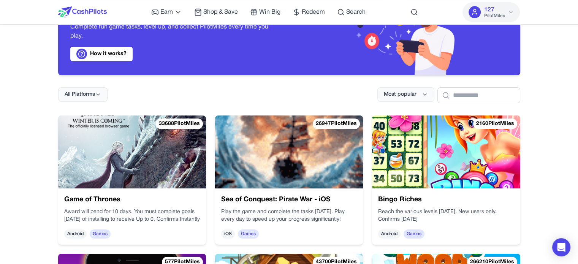
scroll to position [76, 0]
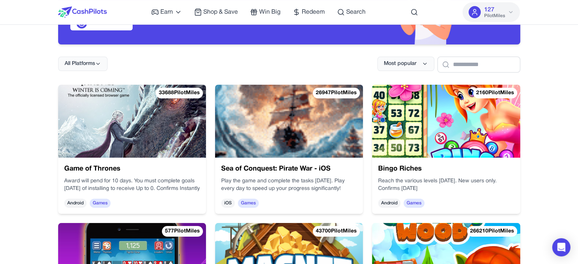
click at [279, 168] on h3 "Sea of Conquest: Pirate War - iOS" at bounding box center [289, 169] width 136 height 11
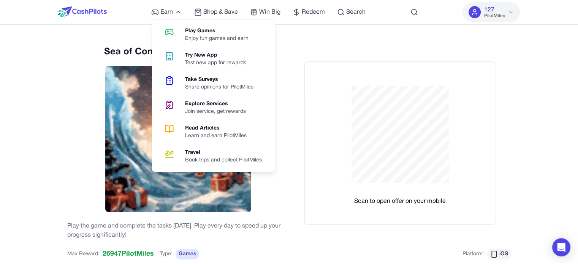
click at [139, 55] on h2 "Sea of Conquest: Pirate War - iOS" at bounding box center [178, 52] width 222 height 12
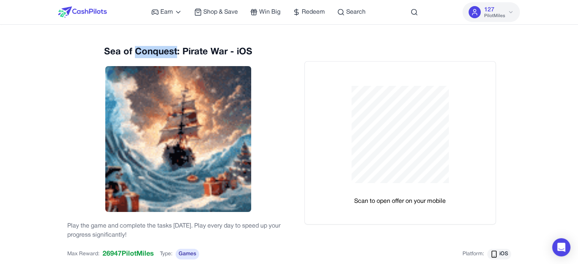
click at [139, 55] on h2 "Sea of Conquest: Pirate War - iOS" at bounding box center [178, 52] width 222 height 12
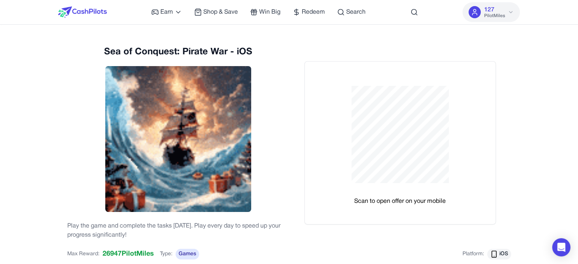
copy h2 "Conquest"
click at [267, 64] on div "Sea of Conquest: Pirate War - iOS Play the game and complete the tasks in 30 da…" at bounding box center [178, 143] width 222 height 194
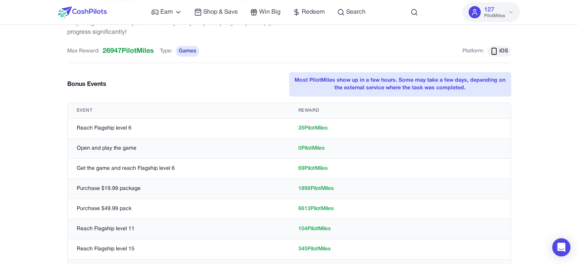
scroll to position [228, 0]
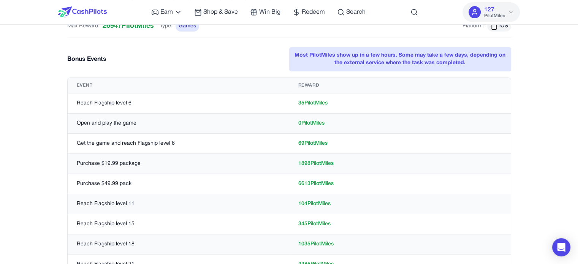
click at [155, 55] on div "Bonus Events Most PilotMiles show up in a few hours. Some may take a few days, …" at bounding box center [289, 59] width 444 height 24
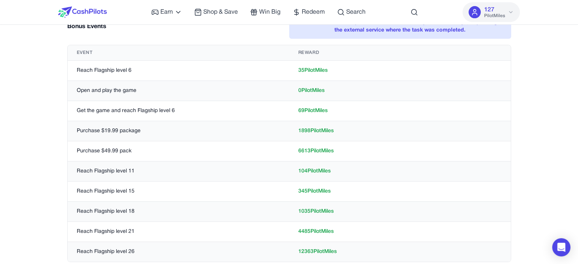
scroll to position [266, 0]
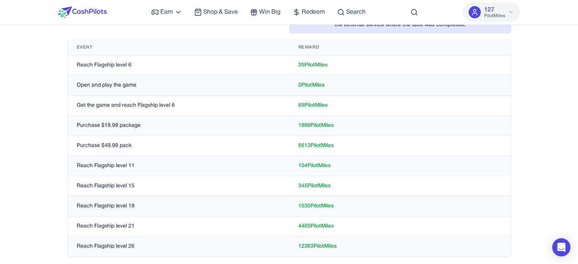
click at [552, 106] on div "Earn Play Games Enjoy fun games and earn Try New App Test new app for rewards T…" at bounding box center [289, 100] width 578 height 732
click at [45, 67] on div "Earn Play Games Enjoy fun games and earn Try New App Test new app for rewards T…" at bounding box center [289, 100] width 578 height 732
click at [19, 73] on div "Earn Play Games Enjoy fun games and earn Try New App Test new app for rewards T…" at bounding box center [289, 100] width 578 height 732
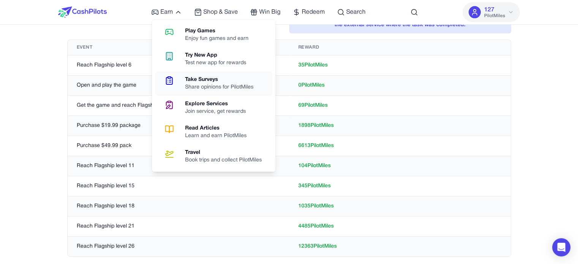
click at [205, 80] on div "Take Surveys" at bounding box center [222, 80] width 74 height 8
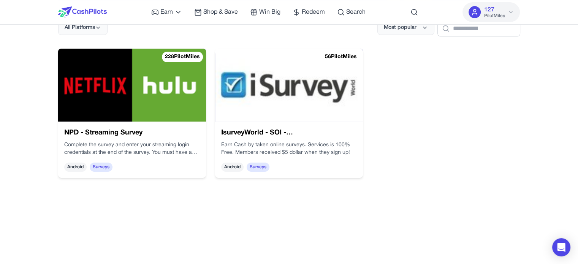
scroll to position [114, 0]
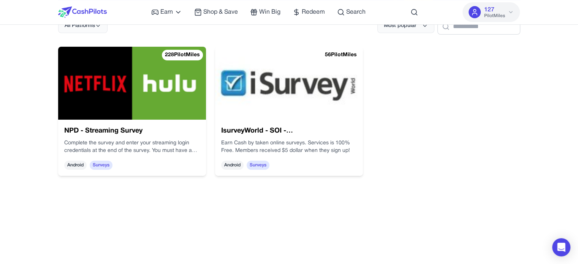
click at [401, 204] on div "228 PilotMiles NPD - Streaming Survey Complete the survey and enter your stream…" at bounding box center [289, 179] width 462 height 264
click at [100, 81] on img at bounding box center [132, 83] width 148 height 73
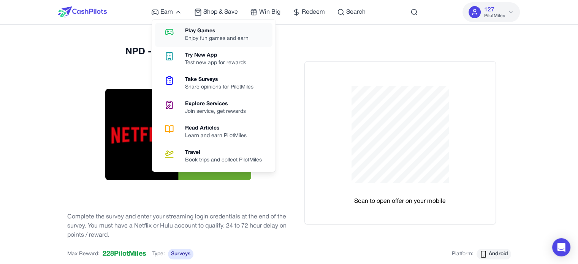
click at [204, 34] on div "Play Games" at bounding box center [220, 31] width 70 height 8
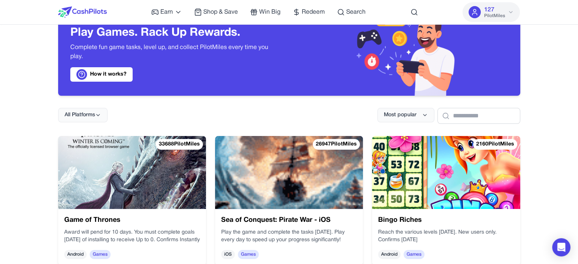
scroll to position [38, 0]
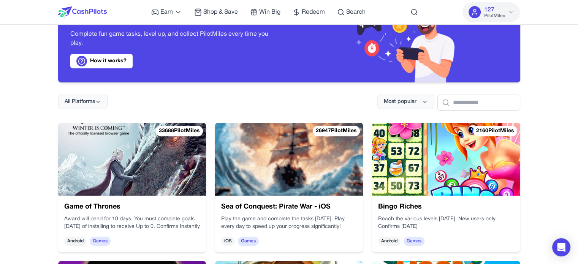
click at [158, 155] on img at bounding box center [132, 159] width 148 height 73
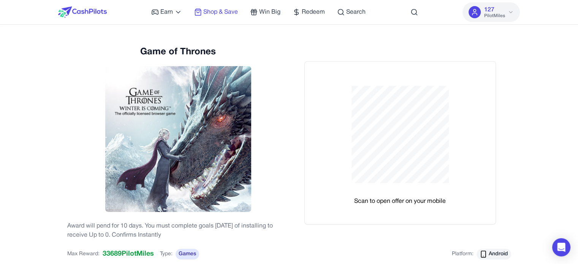
click at [213, 10] on span "Shop & Save" at bounding box center [220, 12] width 35 height 9
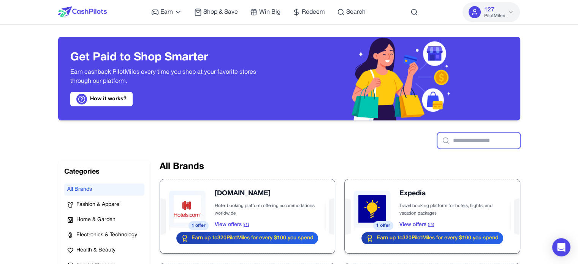
click at [447, 141] on input "text" at bounding box center [478, 141] width 83 height 16
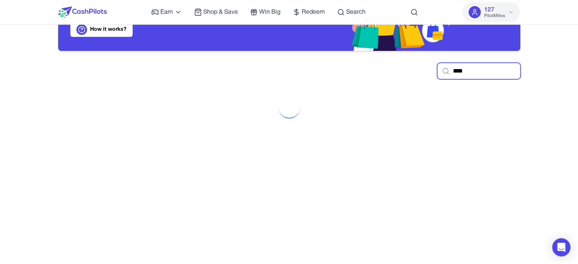
scroll to position [76, 0]
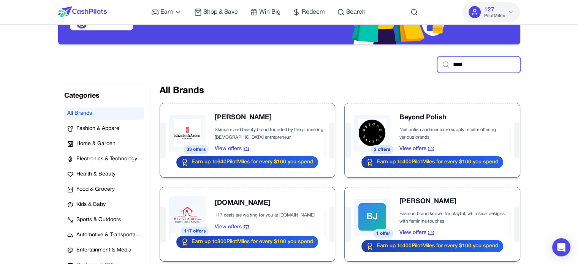
click at [461, 67] on input "****" at bounding box center [478, 65] width 83 height 16
click at [461, 66] on input "****" at bounding box center [478, 65] width 83 height 16
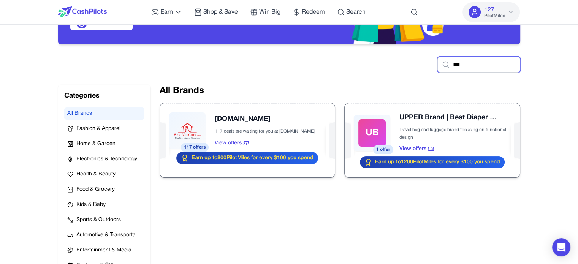
type input "***"
click at [97, 73] on div "Get Paid to Shop Smarter Earn cashback PilotMiles every time you shop at your f…" at bounding box center [289, 155] width 487 height 412
click at [109, 114] on button "All Brands" at bounding box center [104, 114] width 80 height 12
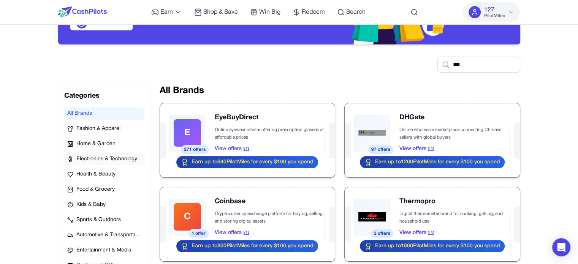
click at [95, 157] on span "Electronics & Technology" at bounding box center [106, 159] width 61 height 8
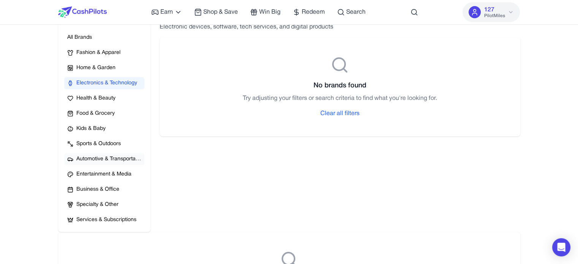
scroll to position [266, 0]
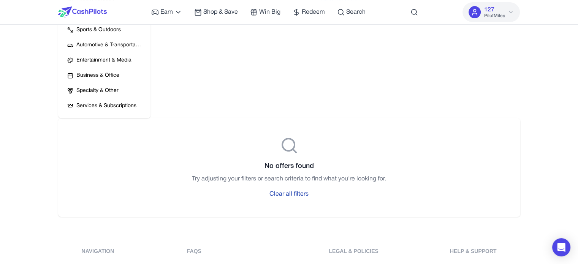
click at [298, 194] on button "Clear all filters" at bounding box center [288, 194] width 39 height 9
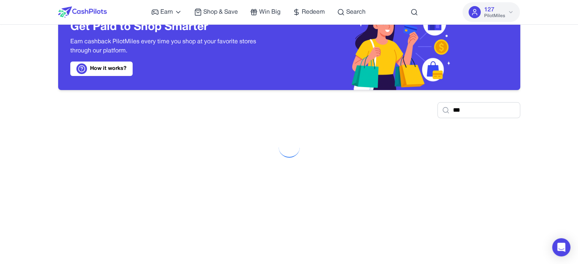
scroll to position [0, 0]
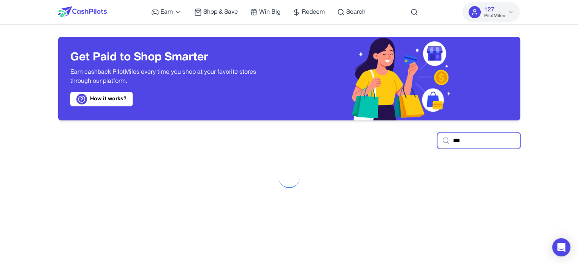
click at [468, 138] on input "***" at bounding box center [478, 141] width 83 height 16
drag, startPoint x: 546, startPoint y: 138, endPoint x: 546, endPoint y: 143, distance: 4.2
click at [415, 10] on icon at bounding box center [415, 12] width 8 height 8
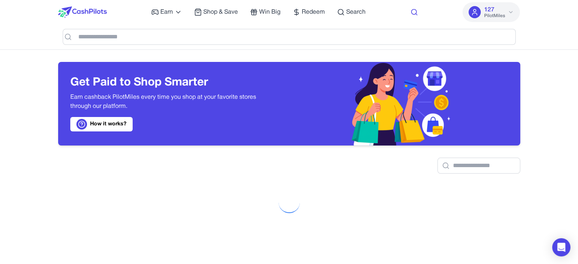
click at [415, 11] on icon at bounding box center [415, 12] width 8 height 8
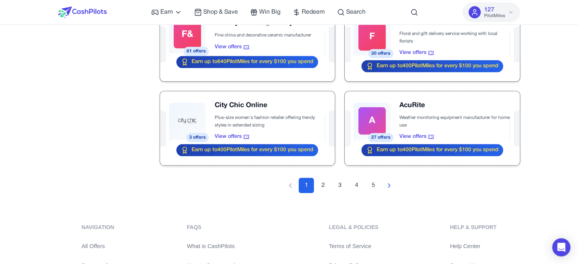
scroll to position [912, 0]
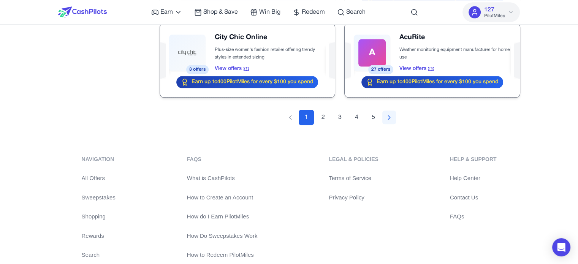
click at [386, 117] on icon "Next page" at bounding box center [389, 118] width 8 height 8
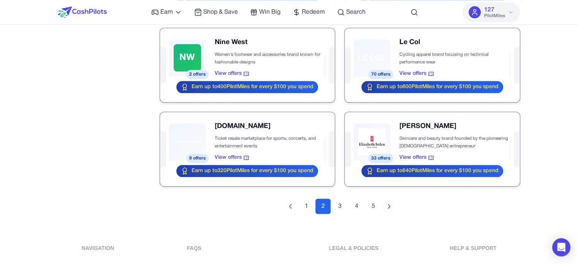
scroll to position [836, 0]
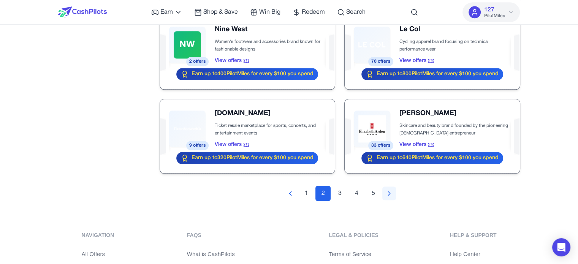
click at [393, 189] on button "Next page" at bounding box center [389, 194] width 14 height 14
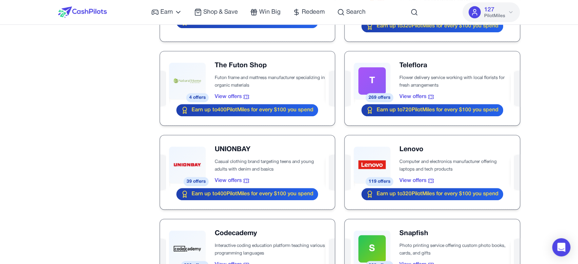
scroll to position [456, 0]
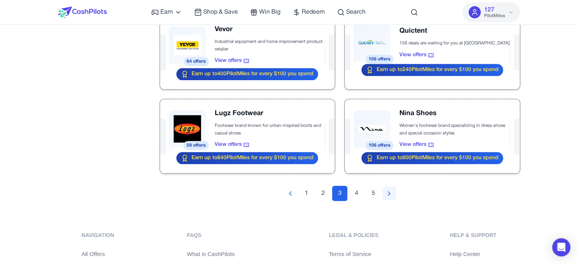
click at [395, 190] on button "Next page" at bounding box center [389, 194] width 14 height 14
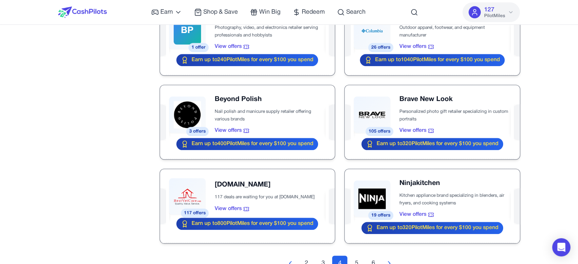
scroll to position [798, 0]
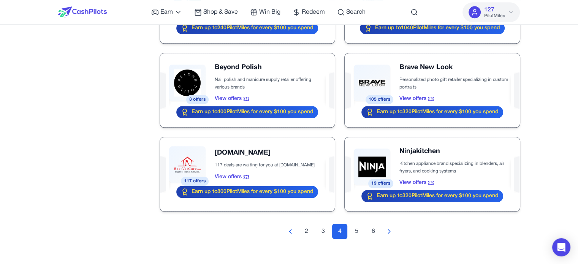
drag, startPoint x: 392, startPoint y: 228, endPoint x: 414, endPoint y: 224, distance: 21.6
click at [392, 228] on icon "Next page" at bounding box center [389, 232] width 8 height 8
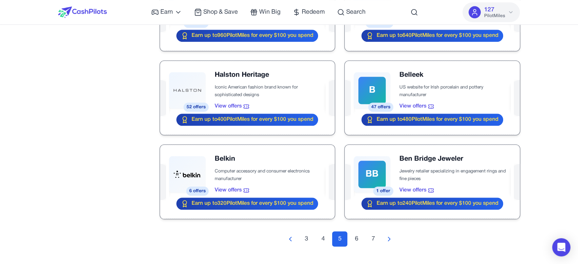
scroll to position [836, 0]
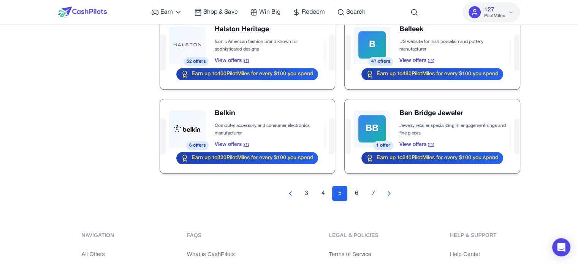
click at [390, 192] on icon "Next page" at bounding box center [389, 194] width 8 height 8
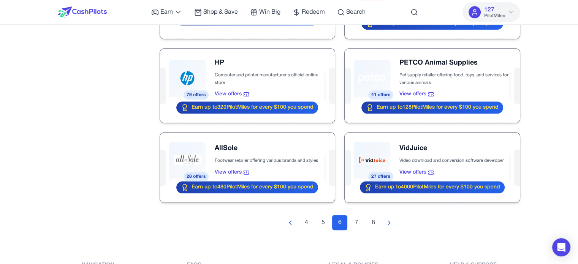
scroll to position [874, 0]
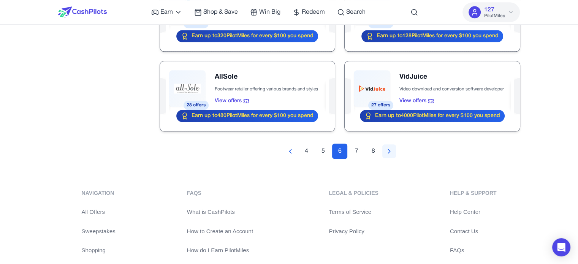
click at [384, 151] on button "Next page" at bounding box center [389, 151] width 14 height 14
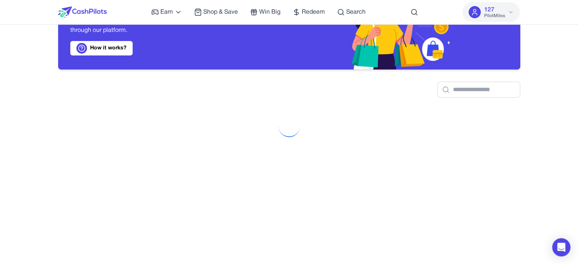
scroll to position [18, 0]
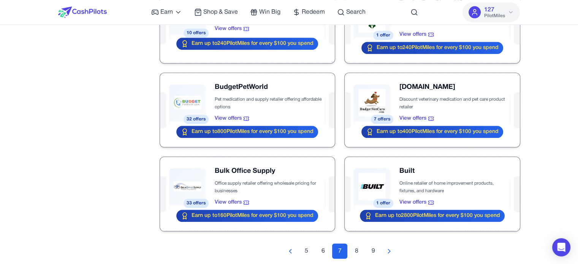
scroll to position [854, 0]
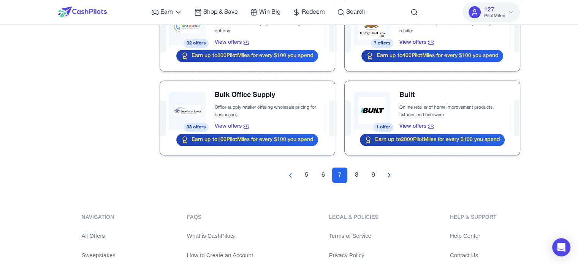
drag, startPoint x: 389, startPoint y: 168, endPoint x: 434, endPoint y: 198, distance: 54.0
click at [389, 168] on button "Next page" at bounding box center [389, 175] width 14 height 14
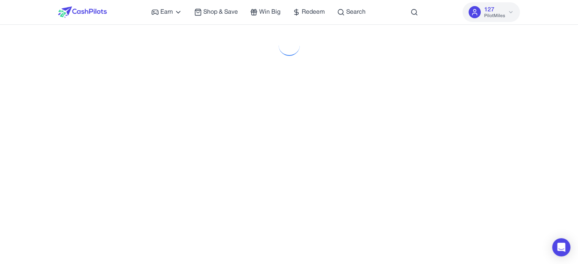
scroll to position [0, 0]
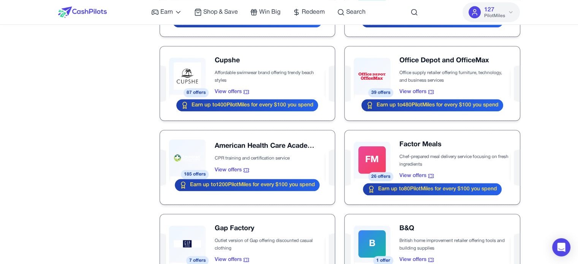
scroll to position [798, 0]
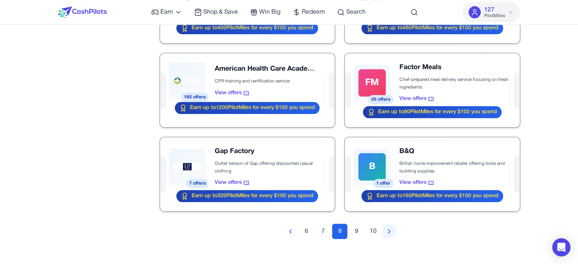
click at [391, 228] on icon "Next page" at bounding box center [389, 232] width 8 height 8
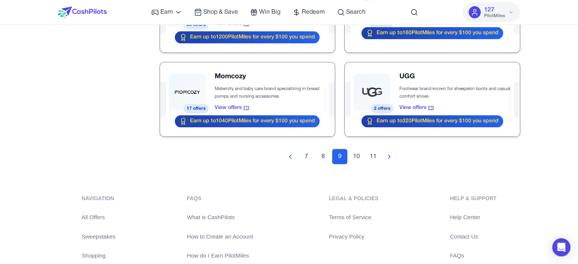
scroll to position [874, 0]
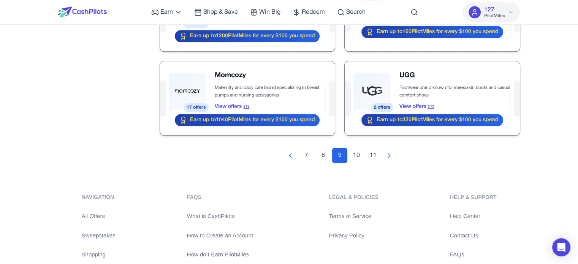
click at [453, 80] on div at bounding box center [432, 98] width 175 height 74
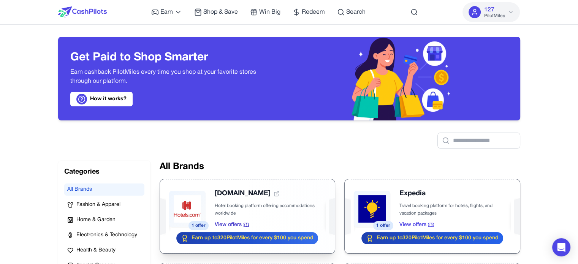
click at [270, 200] on div at bounding box center [247, 216] width 175 height 74
